Goal: Task Accomplishment & Management: Complete application form

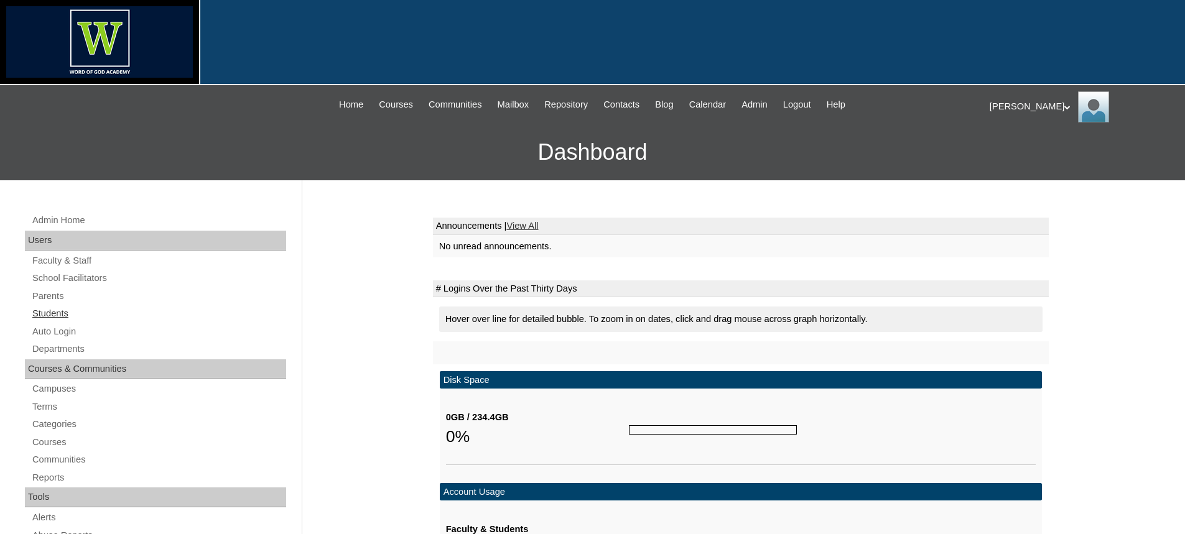
click at [54, 317] on link "Students" at bounding box center [158, 314] width 255 height 16
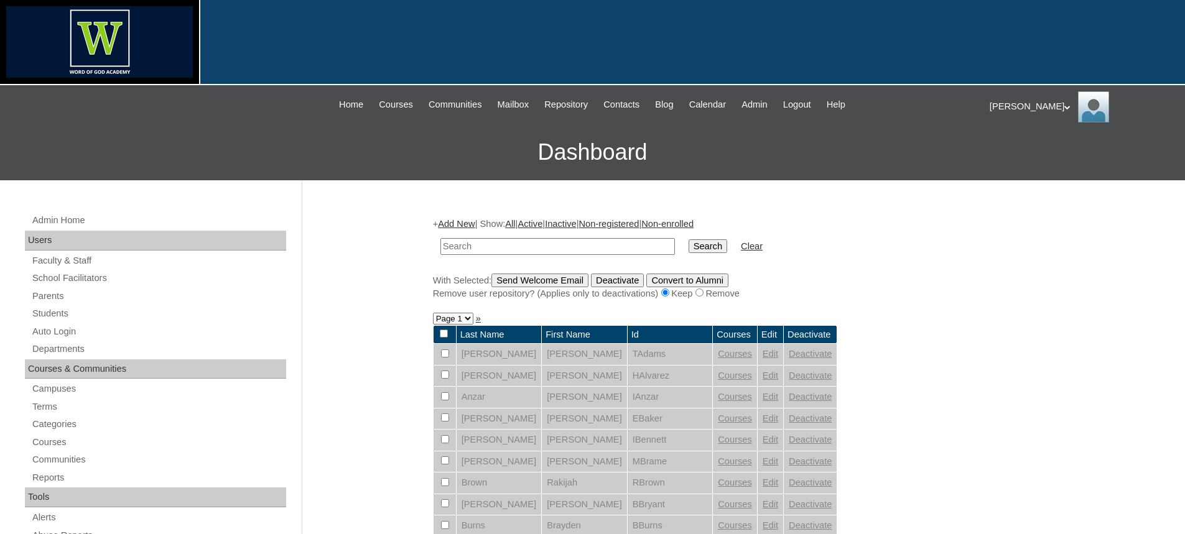
click at [462, 223] on link "Add New" at bounding box center [456, 224] width 37 height 10
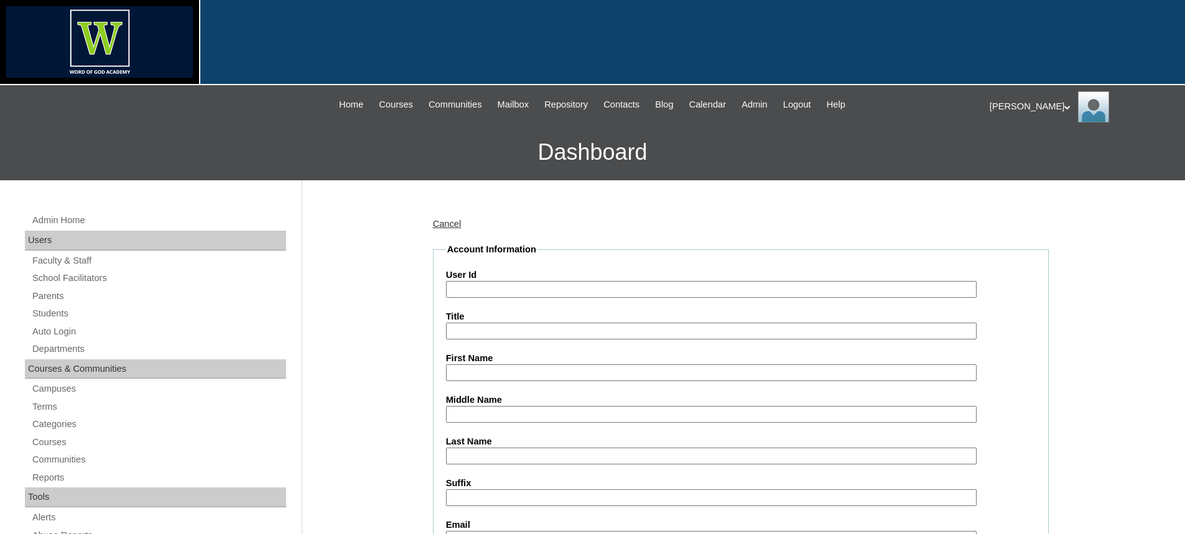
click at [486, 286] on input "User Id" at bounding box center [711, 289] width 531 height 17
type input "HHuggins"
type input "Hudsyn"
type input "Huggins"
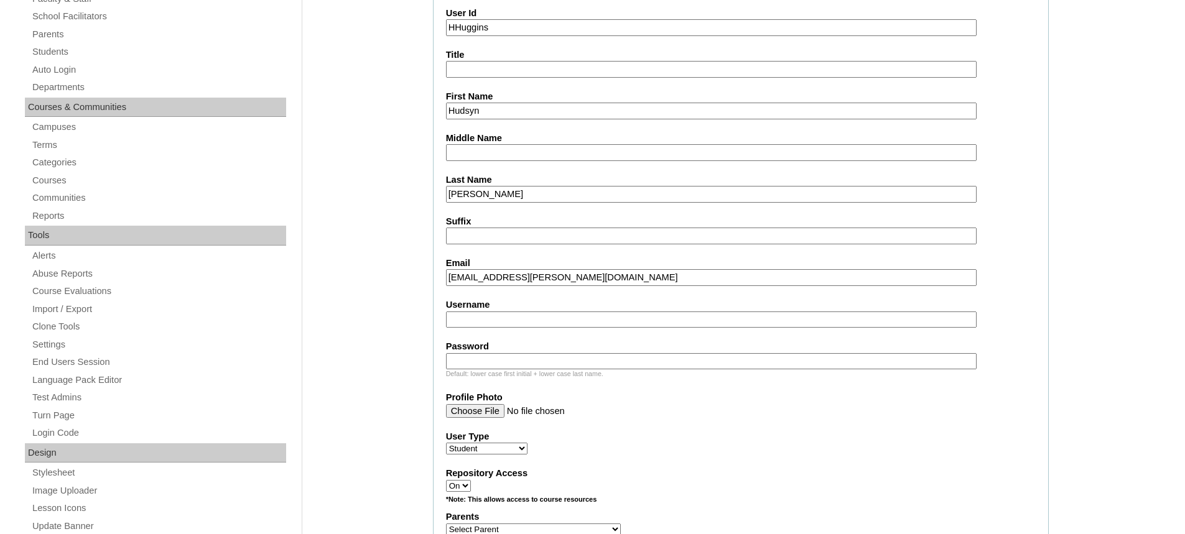
scroll to position [263, 0]
type input "hudsyn.huggins@wogacadsemy.org"
click at [500, 315] on input "Username" at bounding box center [711, 319] width 531 height 17
type input "HHuggins"
type input "Woga2025!"
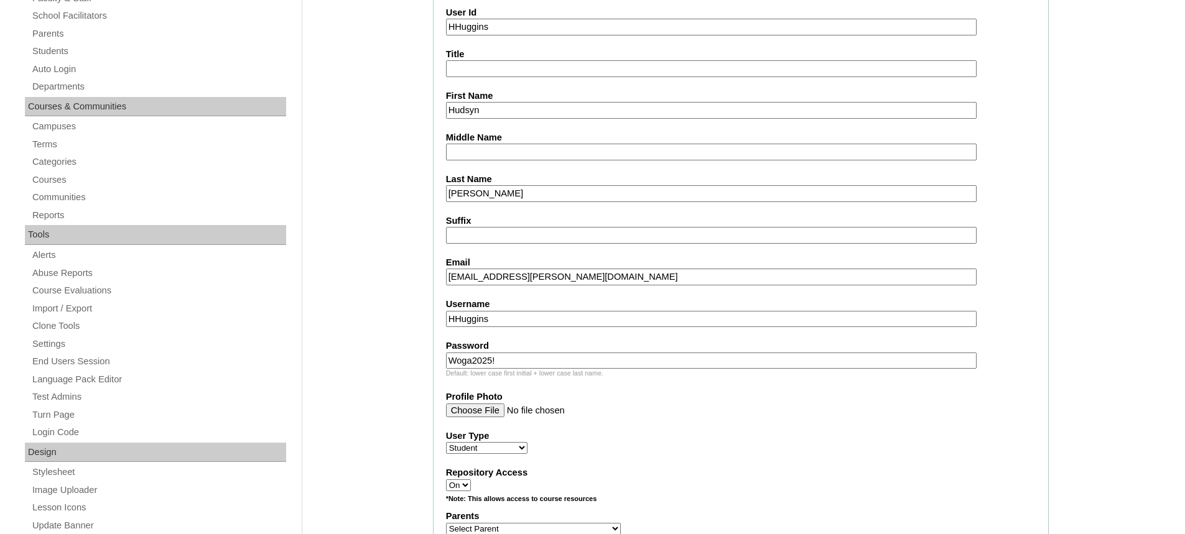
click at [529, 444] on div "User Type Faculty Staff Student Parents School Facilitators" at bounding box center [741, 442] width 590 height 25
click at [520, 450] on select "Faculty Staff Student Parents School Facilitators" at bounding box center [486, 448] width 81 height 12
click at [446, 443] on select "Faculty Staff Student Parents School Facilitators" at bounding box center [486, 448] width 81 height 12
click at [517, 447] on select "Faculty Staff Student Parents School Facilitators" at bounding box center [486, 448] width 81 height 12
select select "Student"
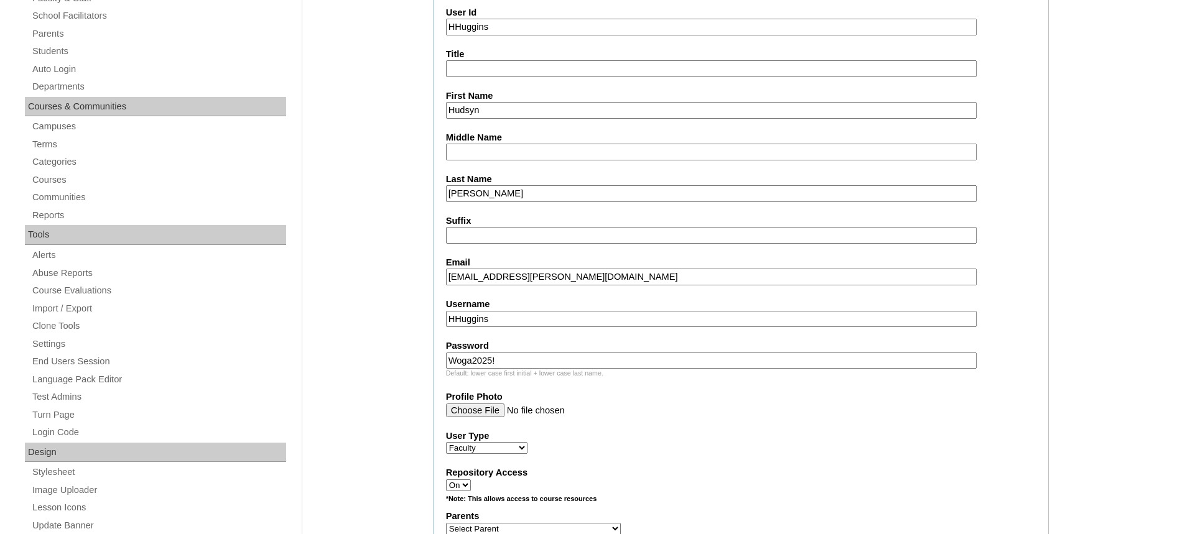
click at [446, 443] on select "Faculty Staff Student Parents School Facilitators" at bounding box center [486, 448] width 81 height 12
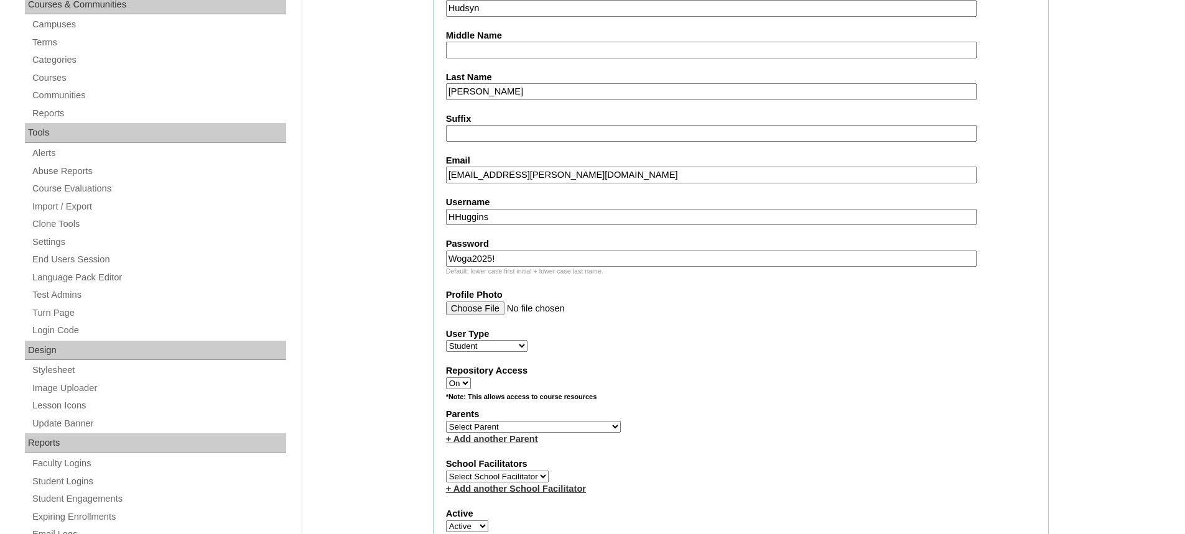
scroll to position [511, 0]
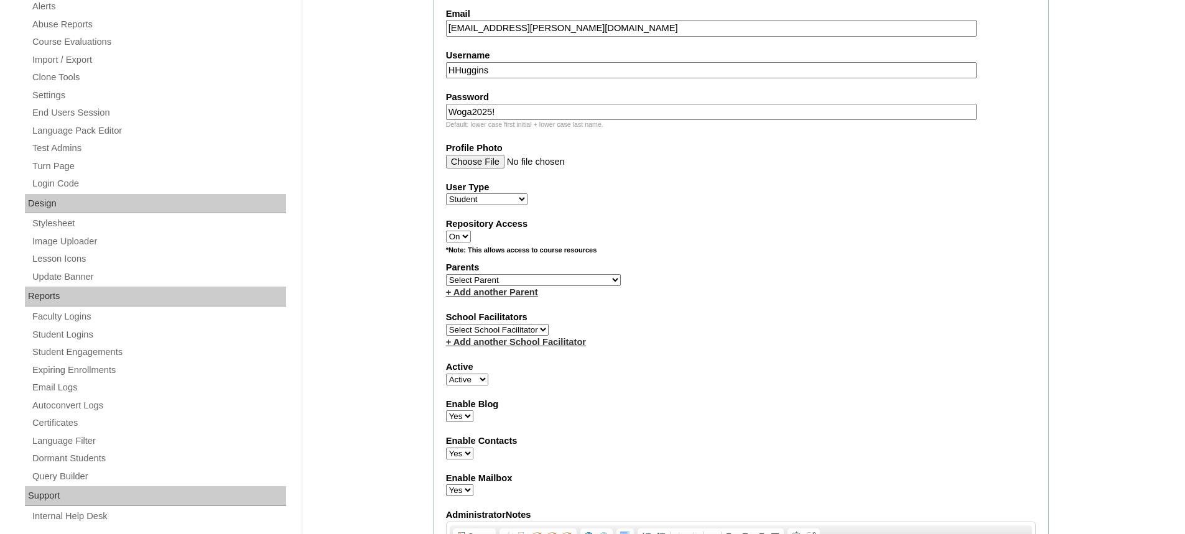
click at [535, 333] on select "Select School Facilitator Shelly Corkern Benjamin Densmore Elizabeth Ethridge K…" at bounding box center [497, 330] width 103 height 12
select select "82199"
click at [446, 325] on select "Select School Facilitator Shelly Corkern Benjamin Densmore Elizabeth Ethridge K…" at bounding box center [497, 330] width 103 height 12
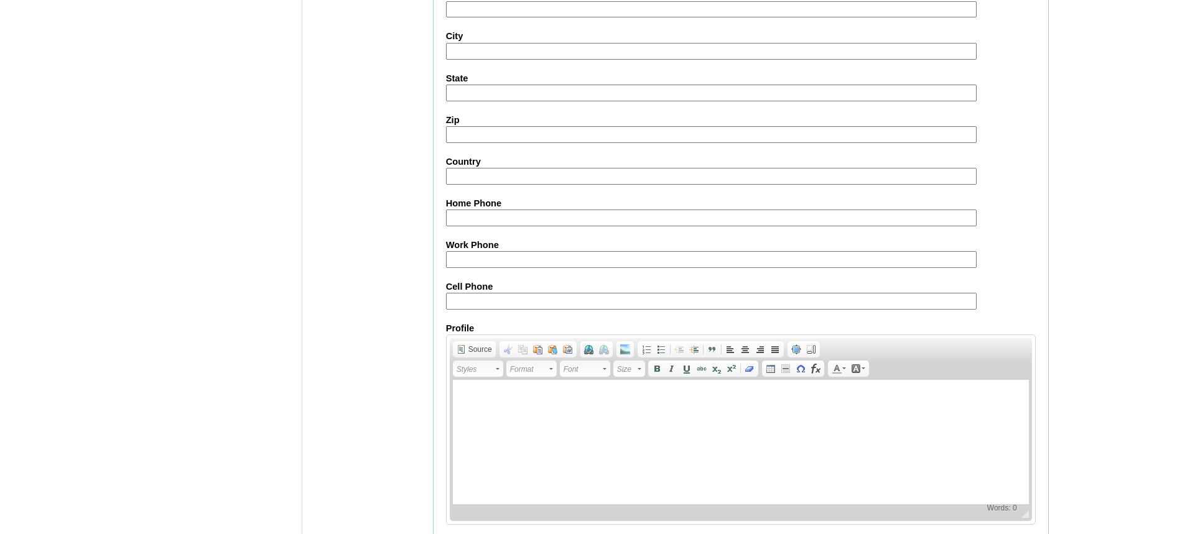
scroll to position [1398, 0]
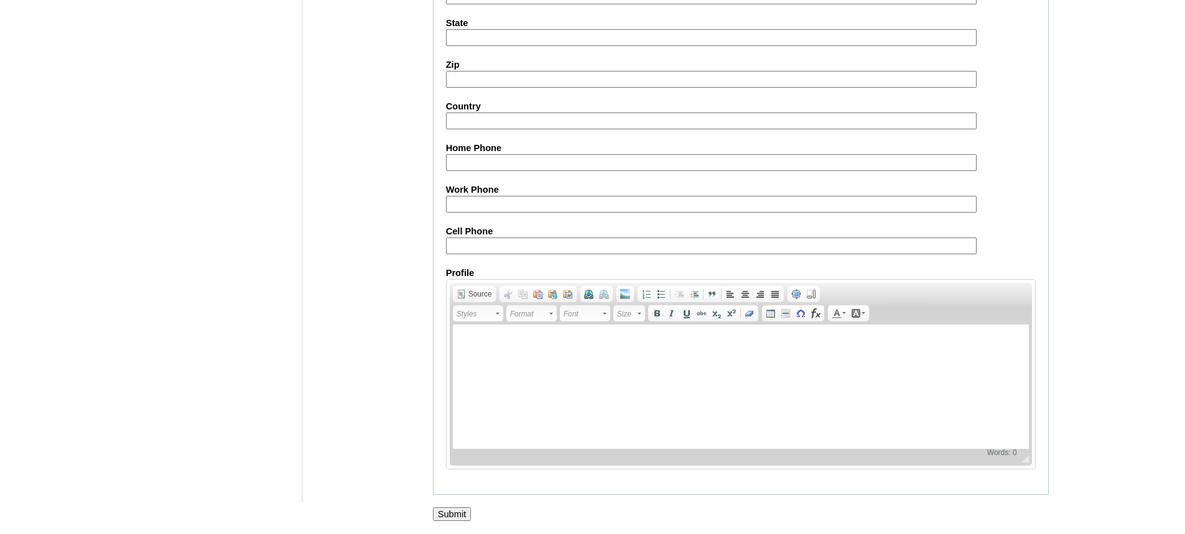
click at [461, 513] on input "Submit" at bounding box center [452, 515] width 39 height 14
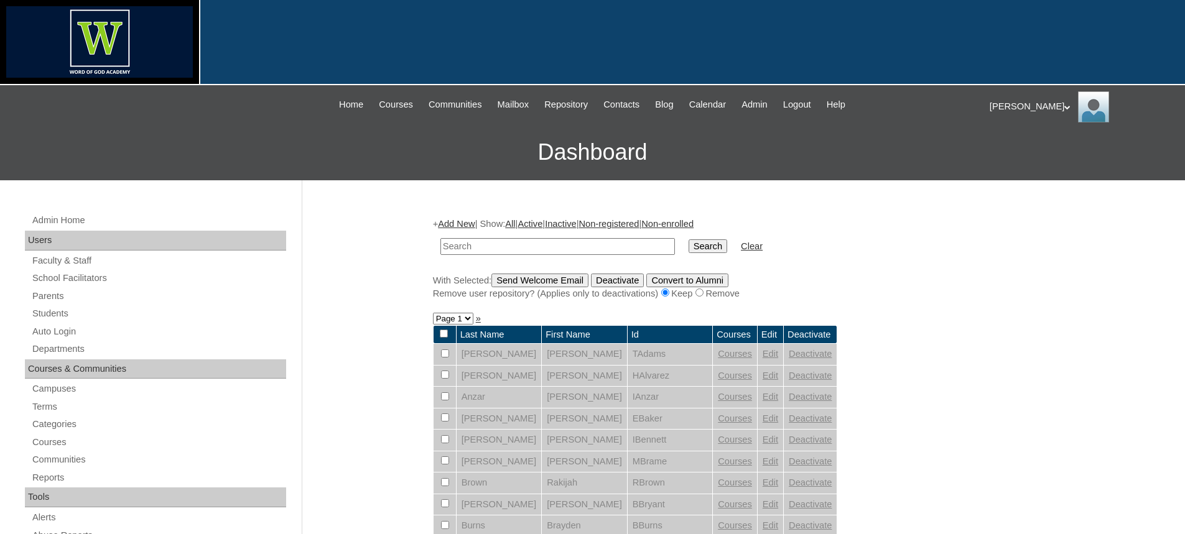
scroll to position [498, 0]
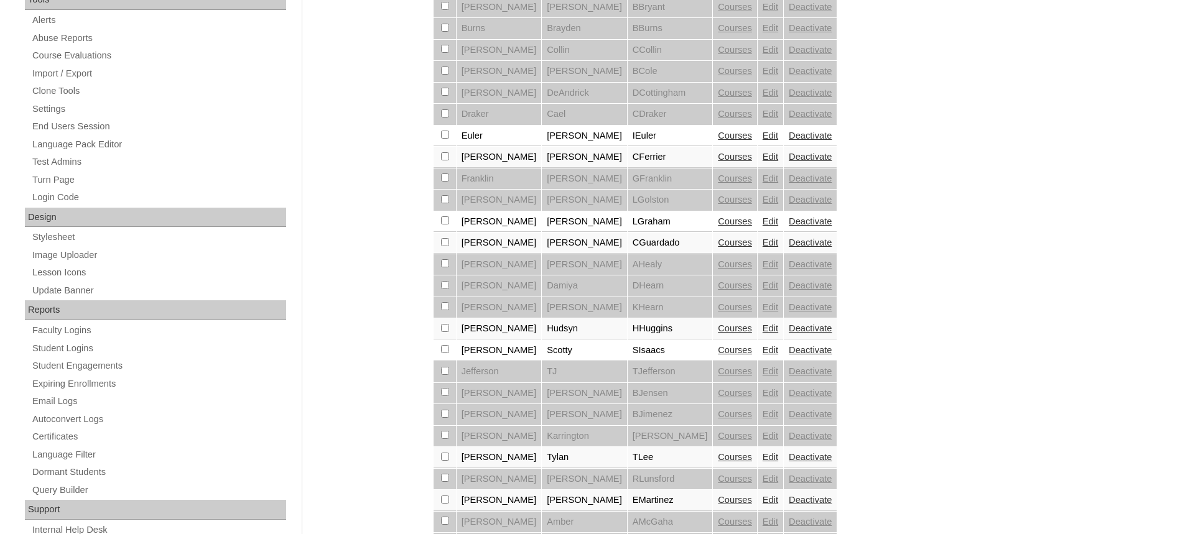
click at [718, 331] on link "Courses" at bounding box center [735, 328] width 34 height 10
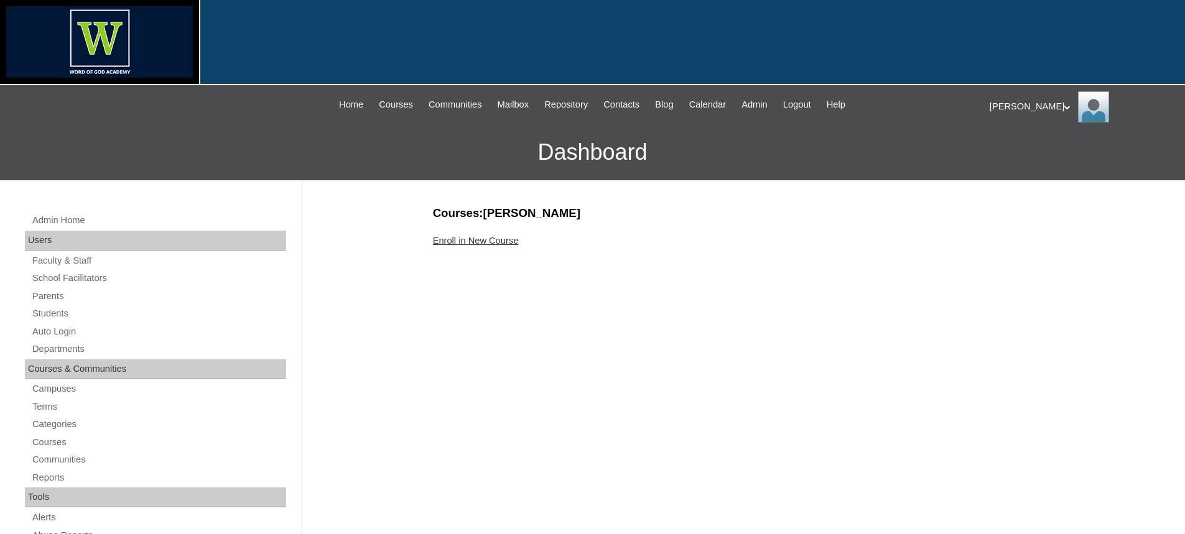
click at [478, 242] on link "Enroll in New Course" at bounding box center [476, 241] width 86 height 10
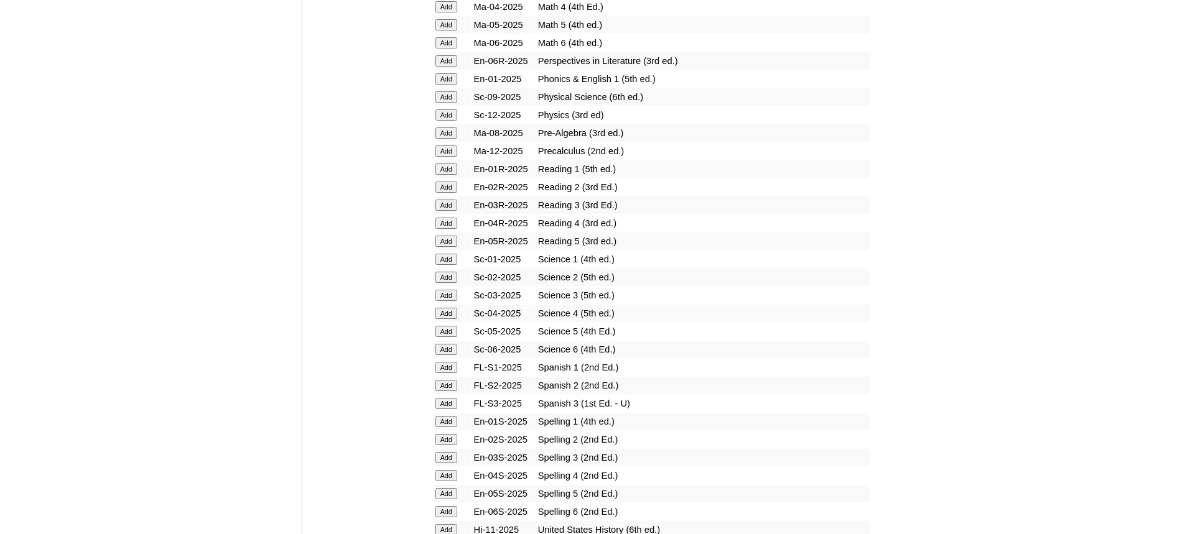
scroll to position [1493, 0]
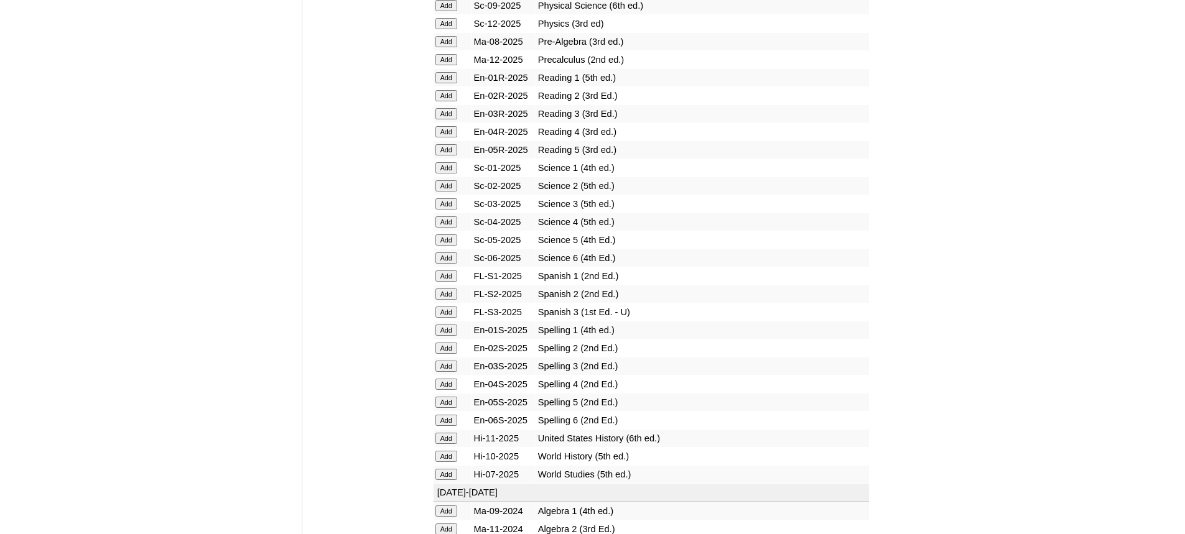
drag, startPoint x: 448, startPoint y: 279, endPoint x: 478, endPoint y: 291, distance: 32.7
click at [449, 279] on input "Add" at bounding box center [446, 276] width 22 height 11
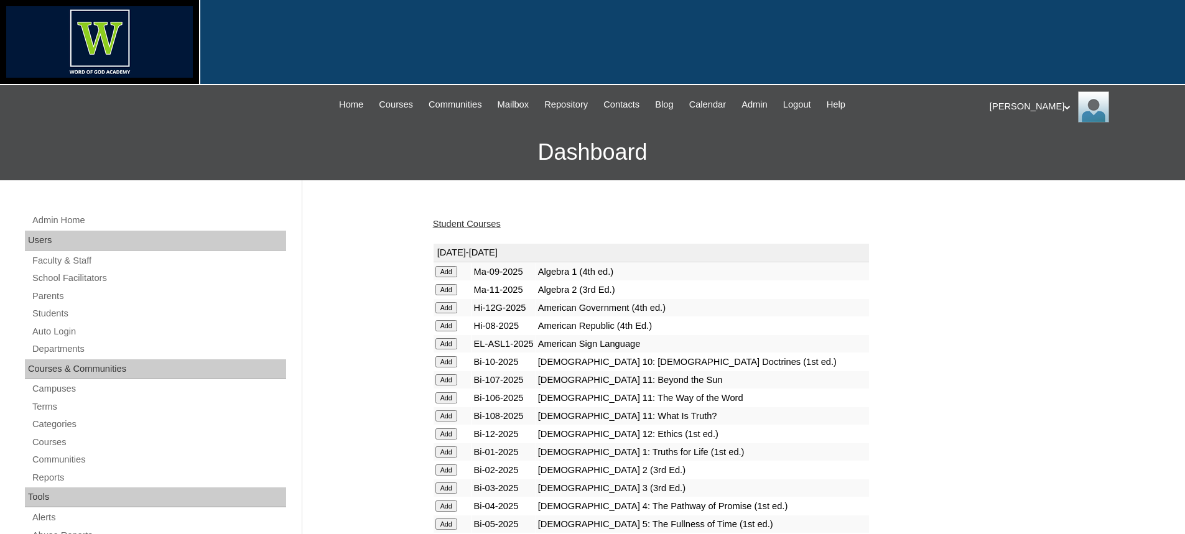
click at [459, 227] on link "Student Courses" at bounding box center [467, 224] width 68 height 10
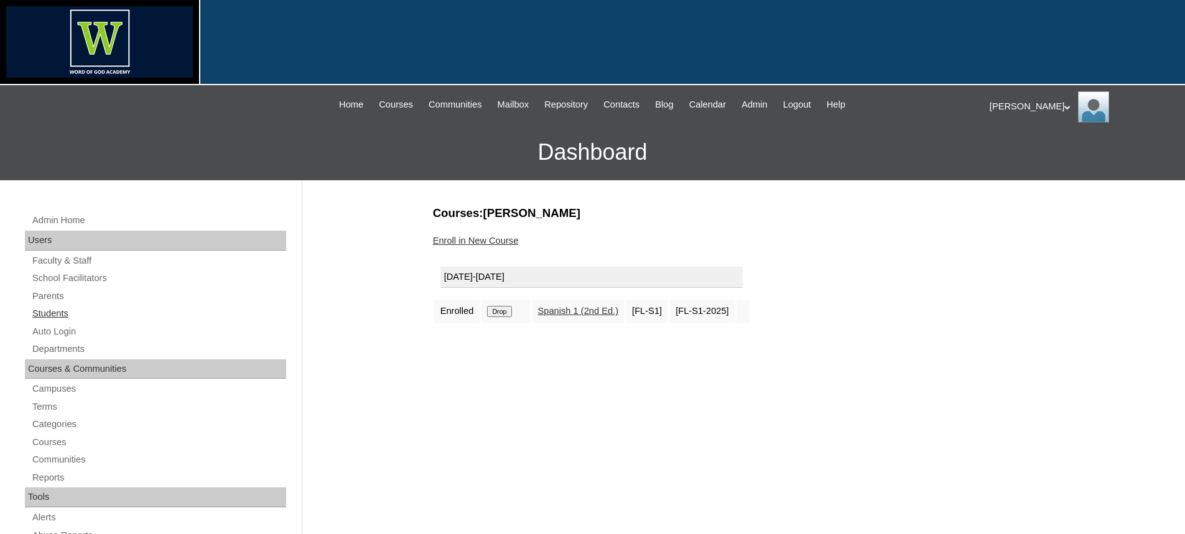
click at [63, 312] on link "Students" at bounding box center [158, 314] width 255 height 16
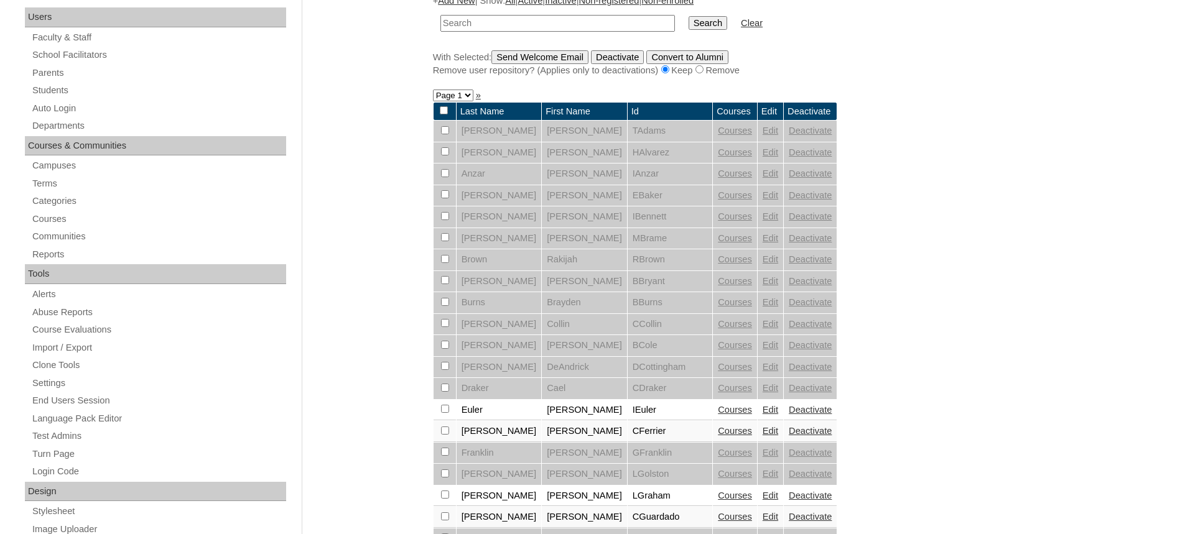
scroll to position [311, 0]
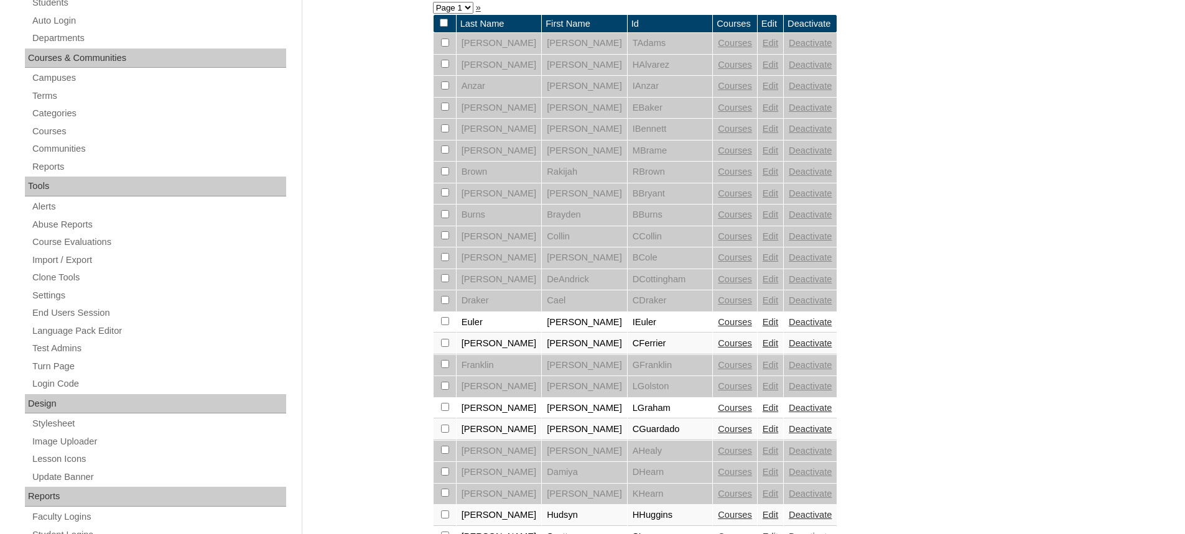
click at [446, 515] on input "checkbox" at bounding box center [445, 515] width 8 height 8
checkbox input "true"
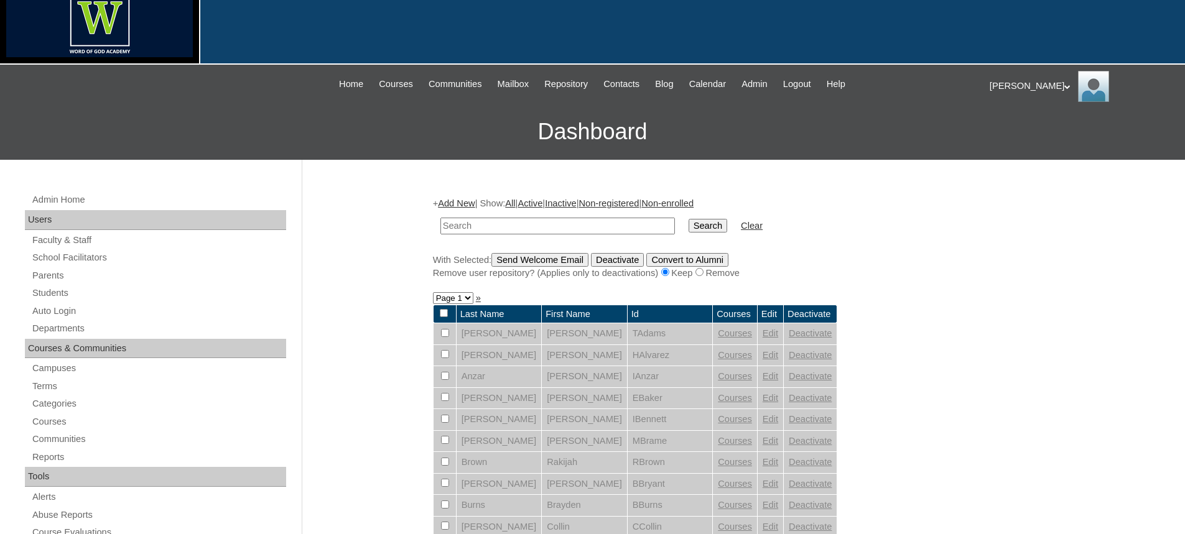
scroll to position [0, 0]
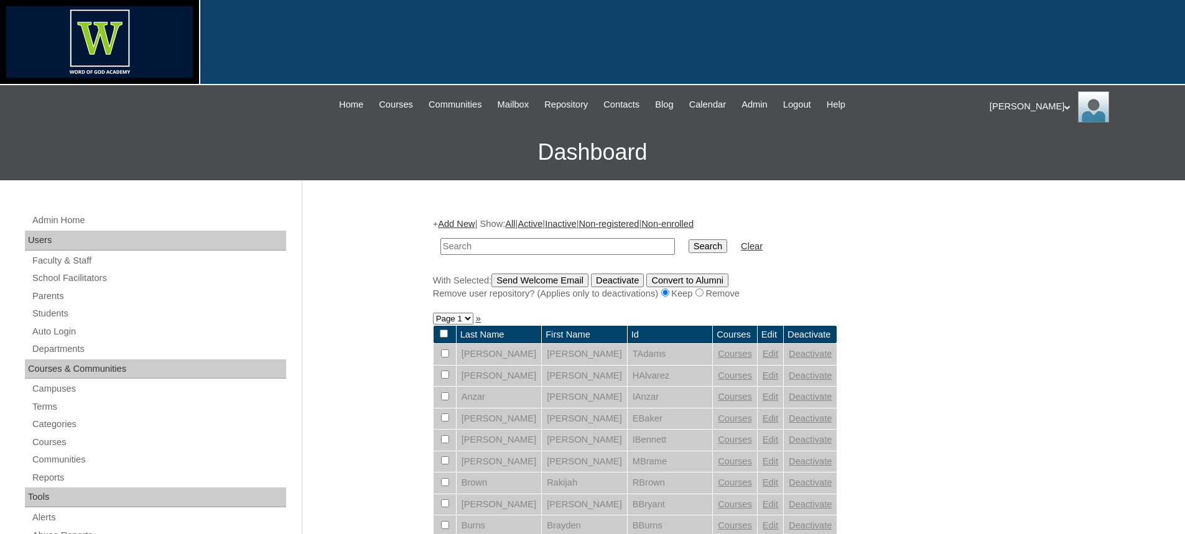
click at [549, 280] on input "Send Welcome Email" at bounding box center [539, 281] width 97 height 14
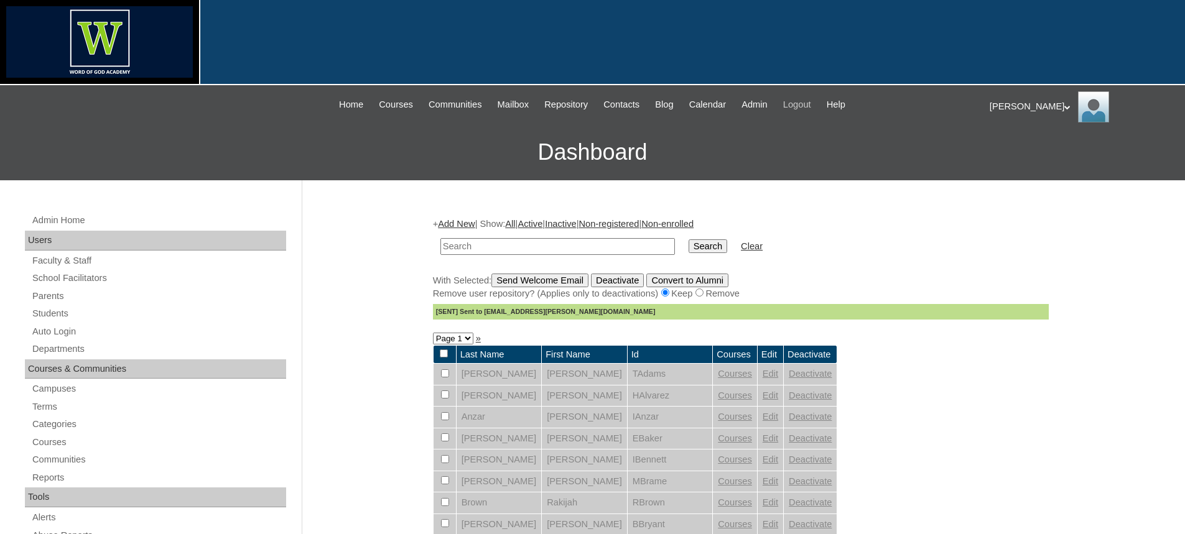
click at [811, 108] on span "Logout" at bounding box center [797, 105] width 28 height 14
